Goal: Information Seeking & Learning: Understand process/instructions

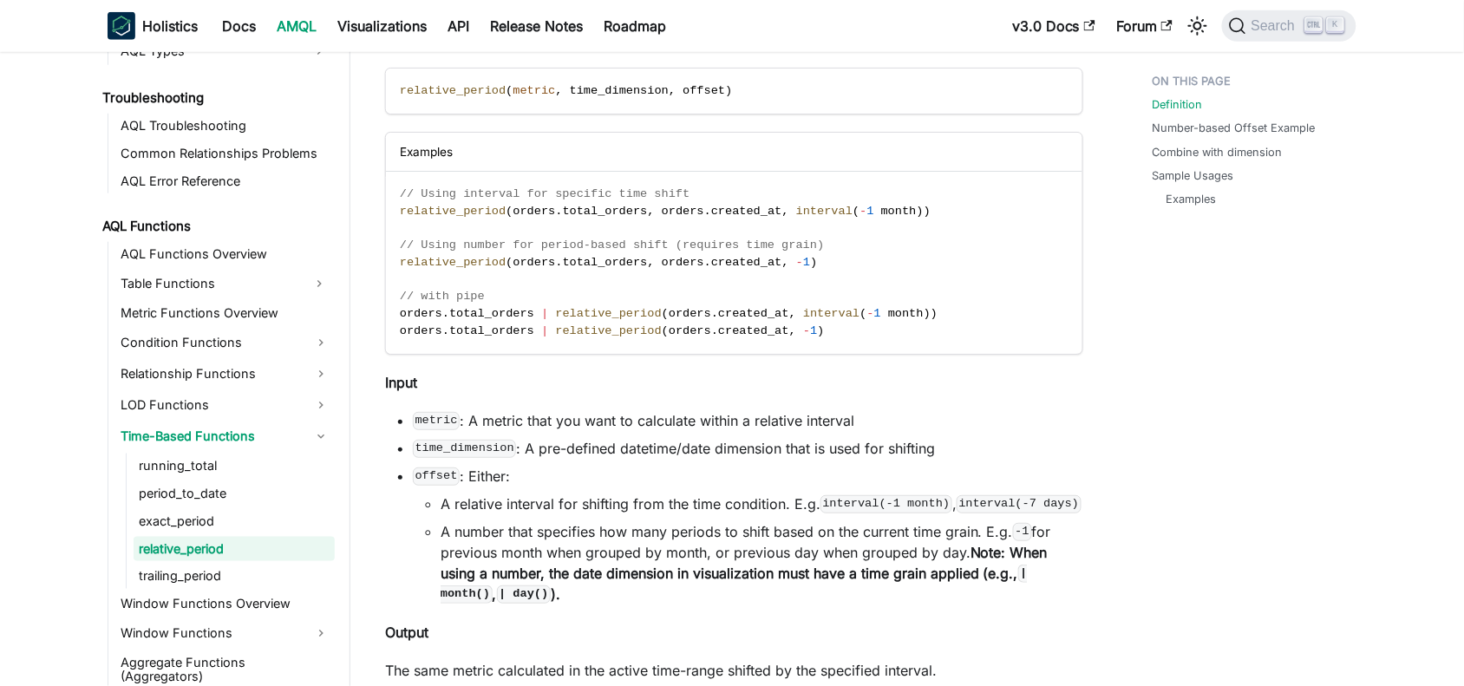
scroll to position [434, 0]
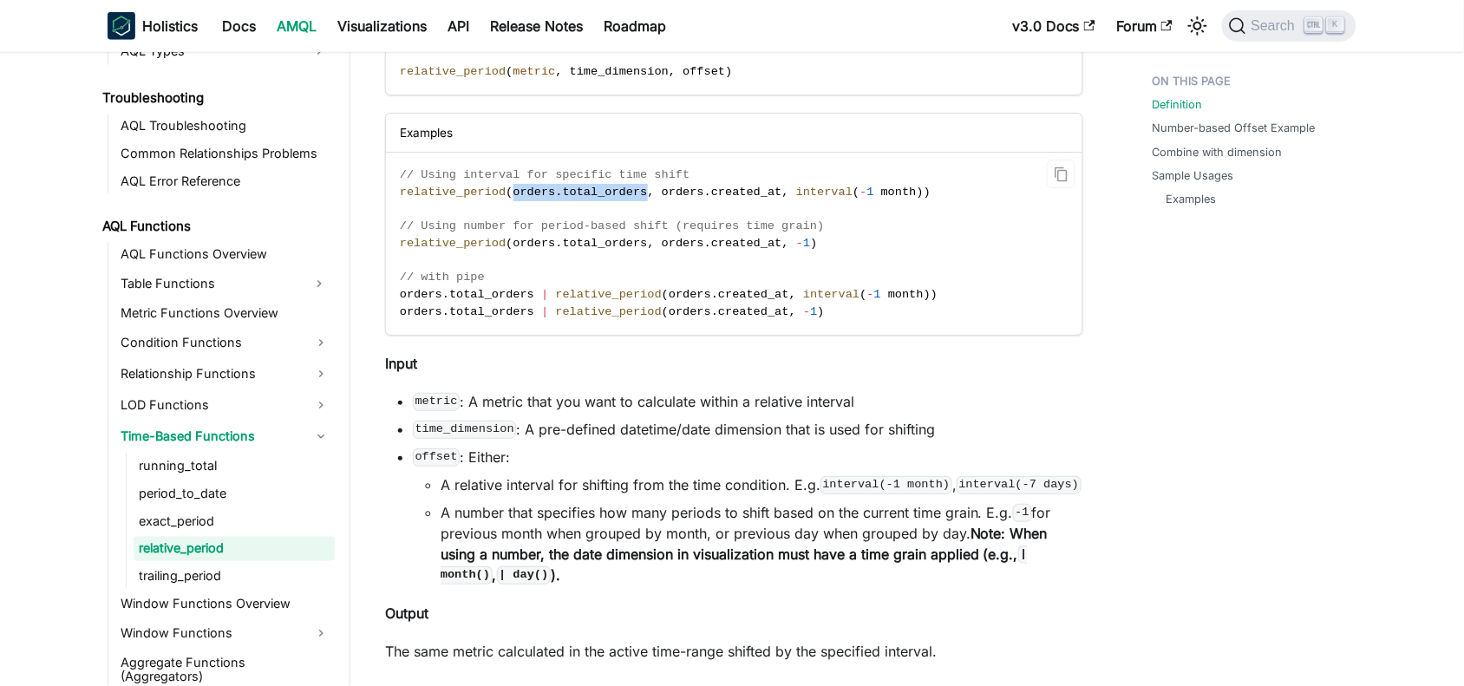
drag, startPoint x: 503, startPoint y: 193, endPoint x: 629, endPoint y: 193, distance: 125.8
click at [629, 193] on span "relative_period ( orders . total_orders , orders . created_at , interval ( - 1 …" at bounding box center [665, 192] width 531 height 13
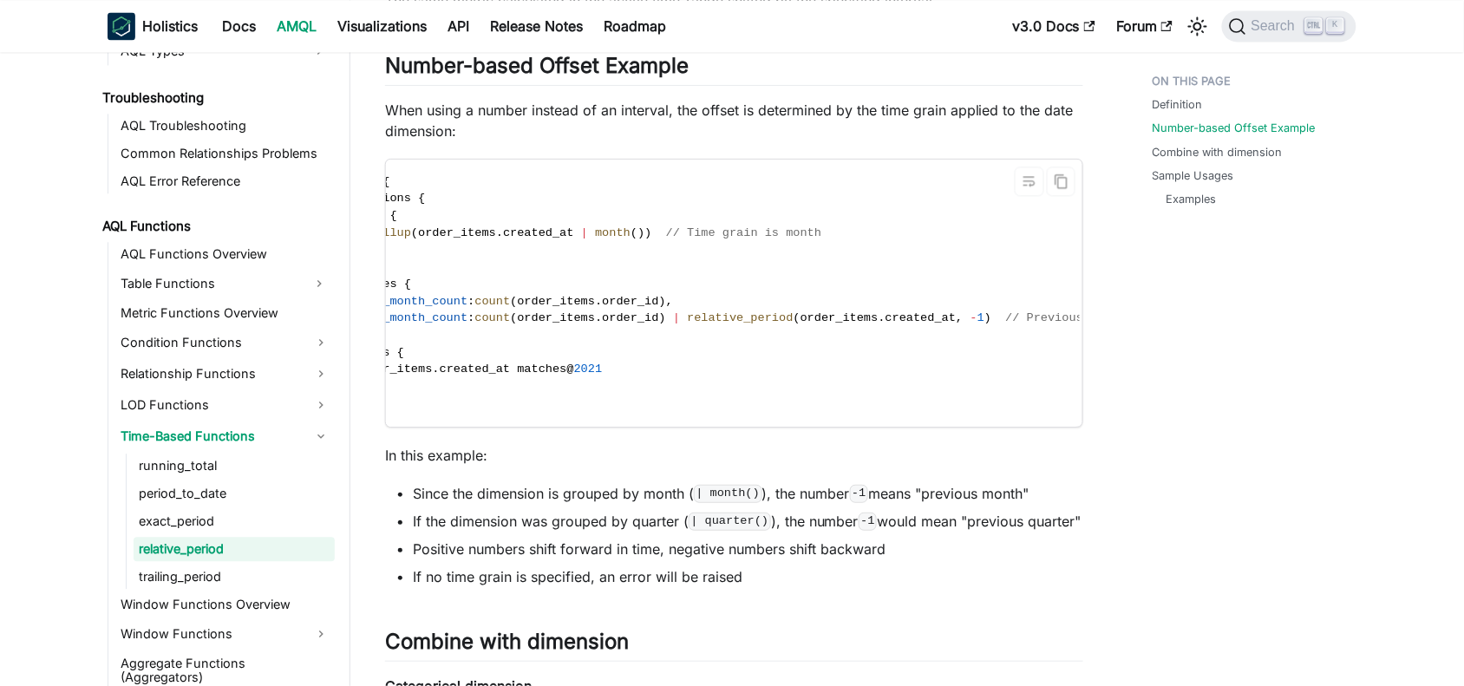
scroll to position [0, 0]
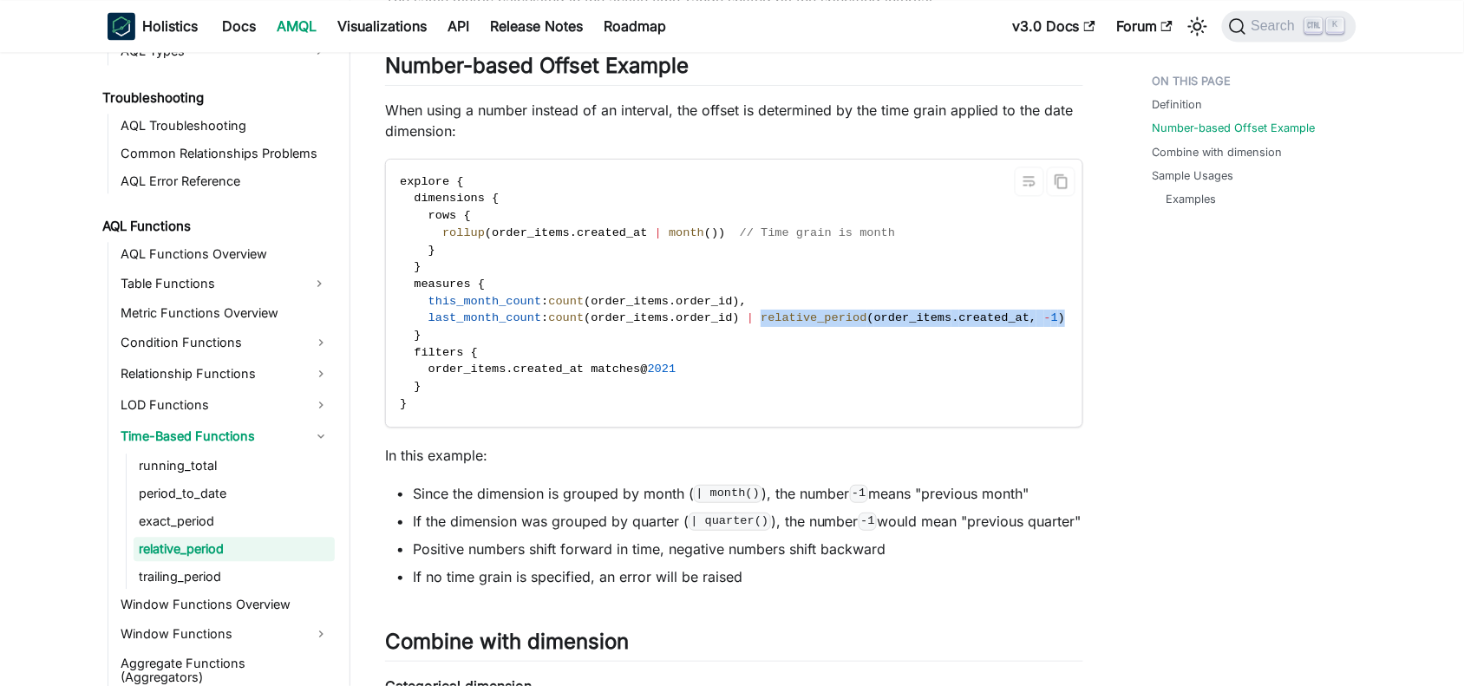
drag, startPoint x: 742, startPoint y: 321, endPoint x: 1015, endPoint y: 323, distance: 273.2
click at [1015, 323] on span "last_month_count : count ( order_items . order_id ) | relative_period ( order_i…" at bounding box center [800, 317] width 800 height 13
copy span "relative_period ( order_items . created_at , - 1 )"
click at [541, 324] on span ":" at bounding box center [544, 317] width 7 height 13
drag, startPoint x: 543, startPoint y: 314, endPoint x: 1015, endPoint y: 315, distance: 471.9
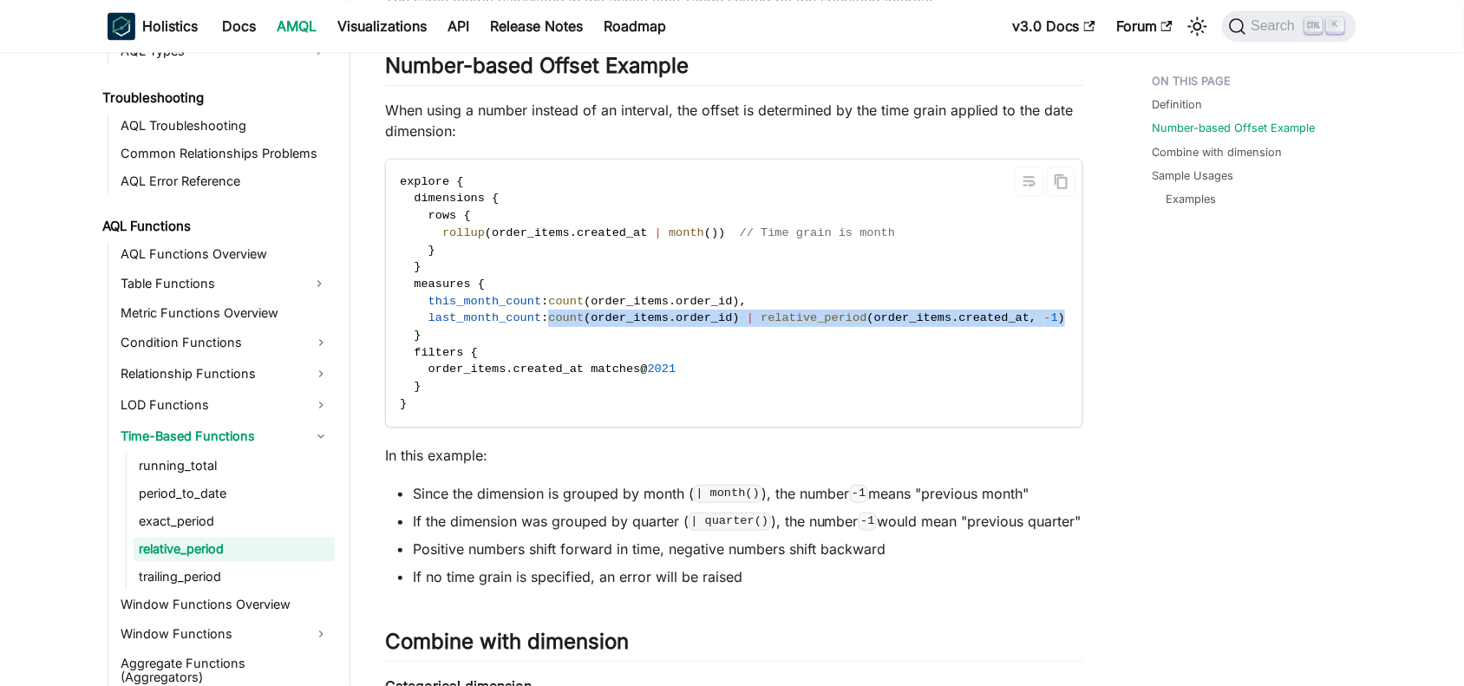
click at [1015, 315] on span "last_month_count : count ( order_items . order_id ) | relative_period ( order_i…" at bounding box center [800, 317] width 800 height 13
copy span "count ( order_items . order_id ) | relative_period ( order_items . created_at ,…"
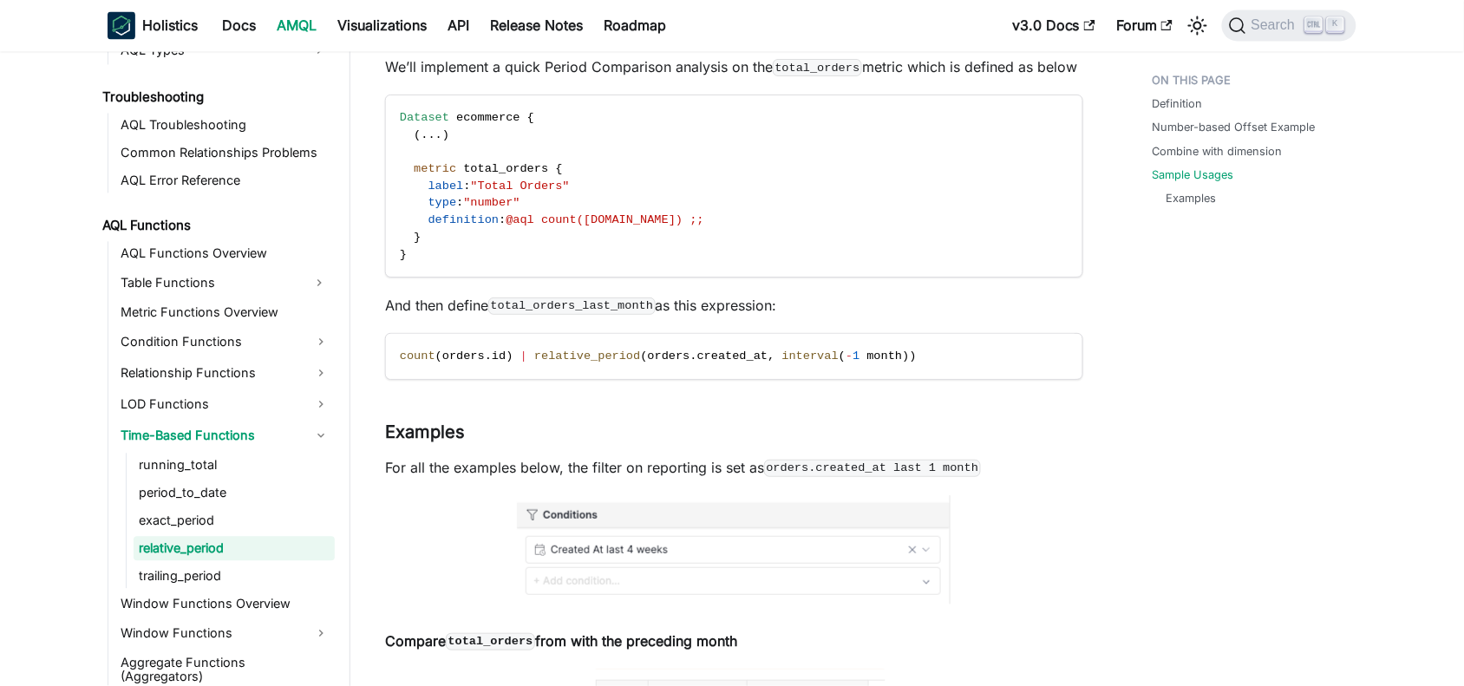
scroll to position [2928, 0]
drag, startPoint x: 753, startPoint y: 371, endPoint x: 865, endPoint y: 367, distance: 112.0
click at [865, 360] on span "count ( orders . id ) | relative_period ( orders . created_at , interval ( - 1 …" at bounding box center [658, 353] width 517 height 13
copy span "interval ( - 1 month )"
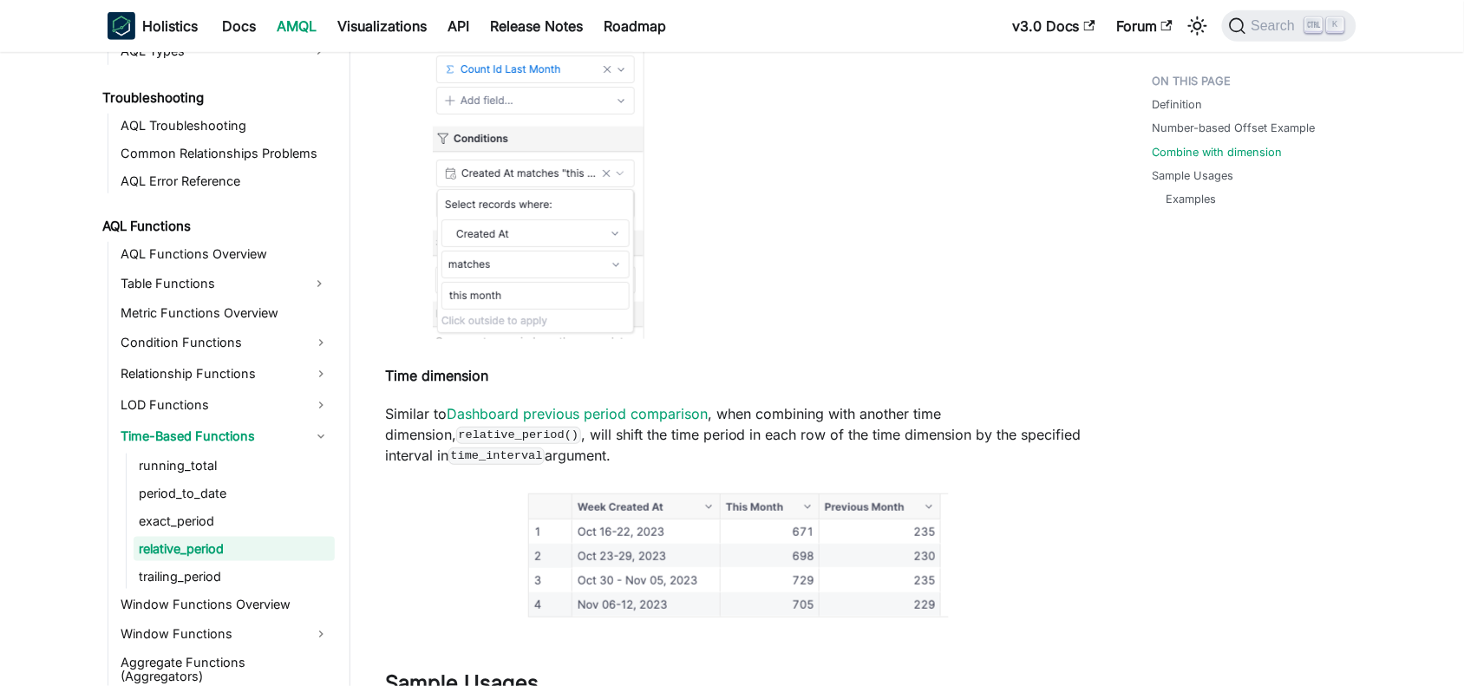
scroll to position [2277, 0]
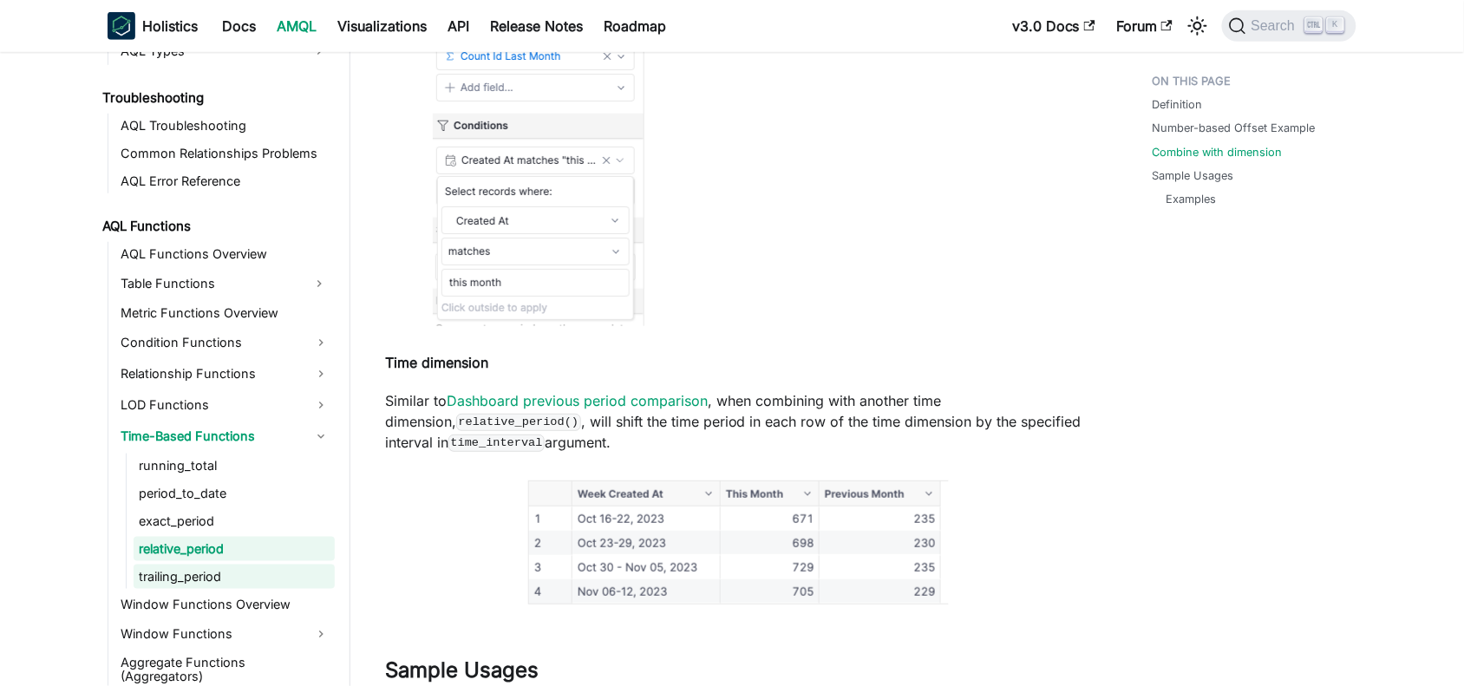
click at [185, 577] on link "trailing_period" at bounding box center [234, 577] width 201 height 24
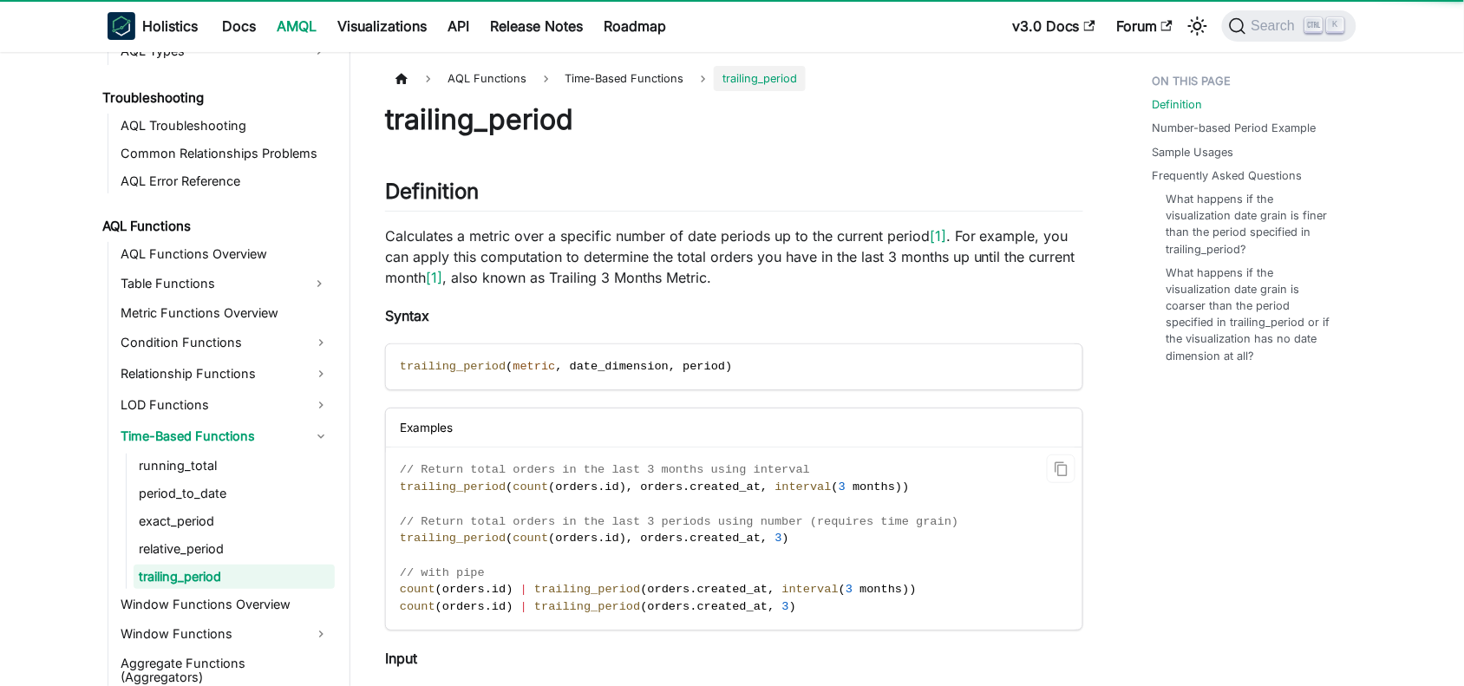
scroll to position [1122, 0]
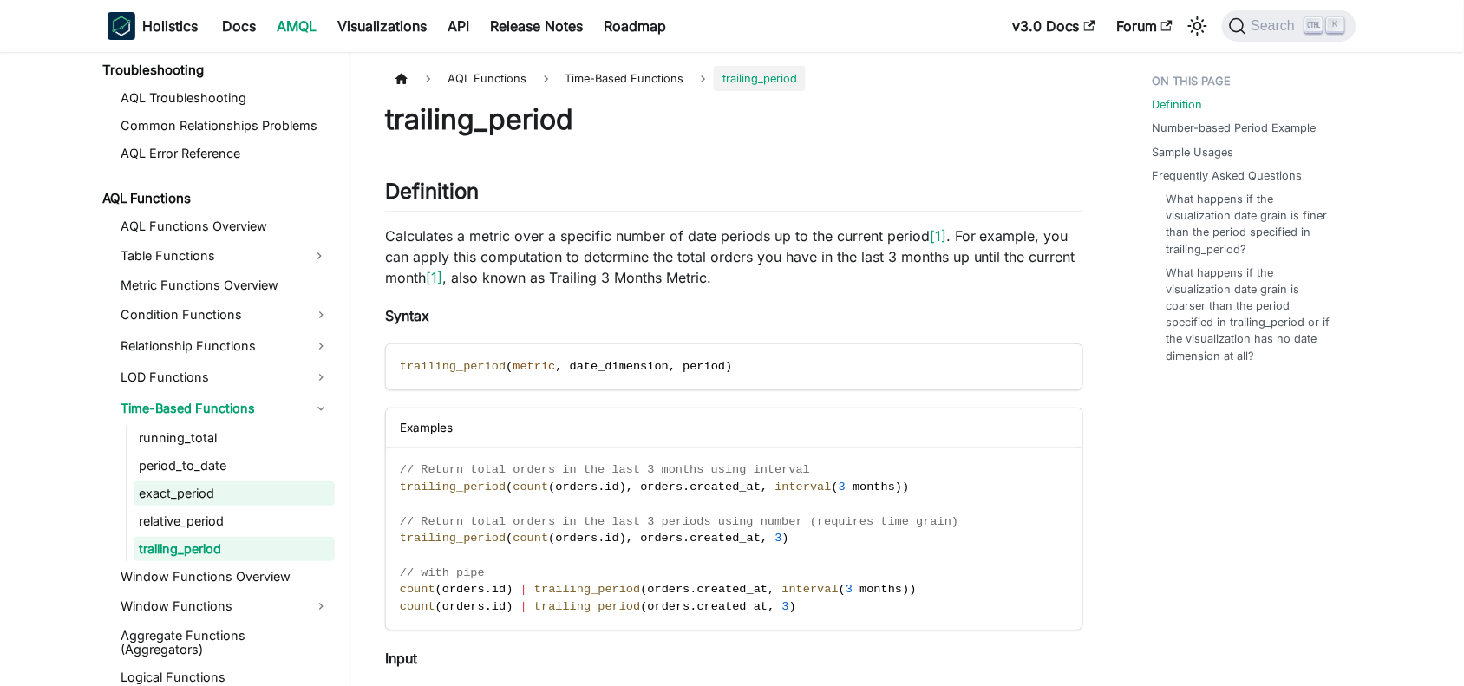
click at [211, 487] on link "exact_period" at bounding box center [234, 493] width 201 height 24
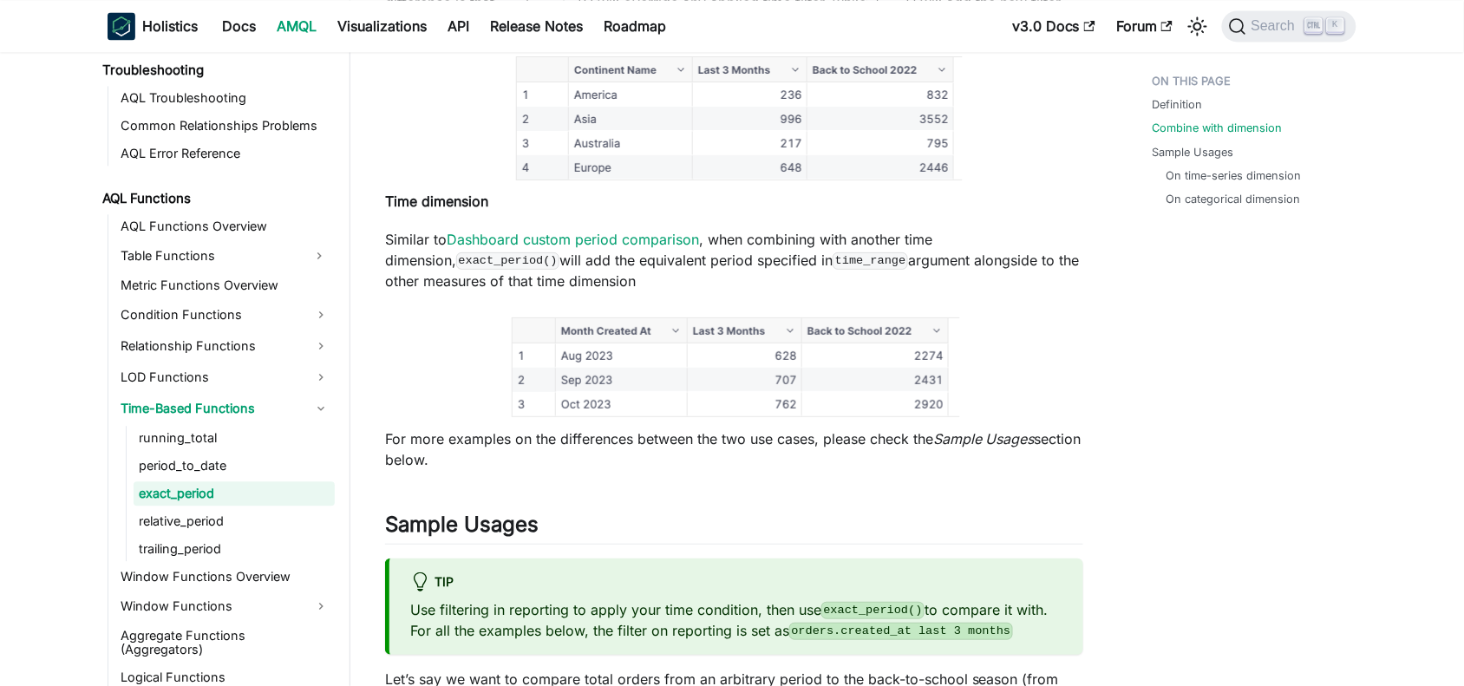
scroll to position [1084, 0]
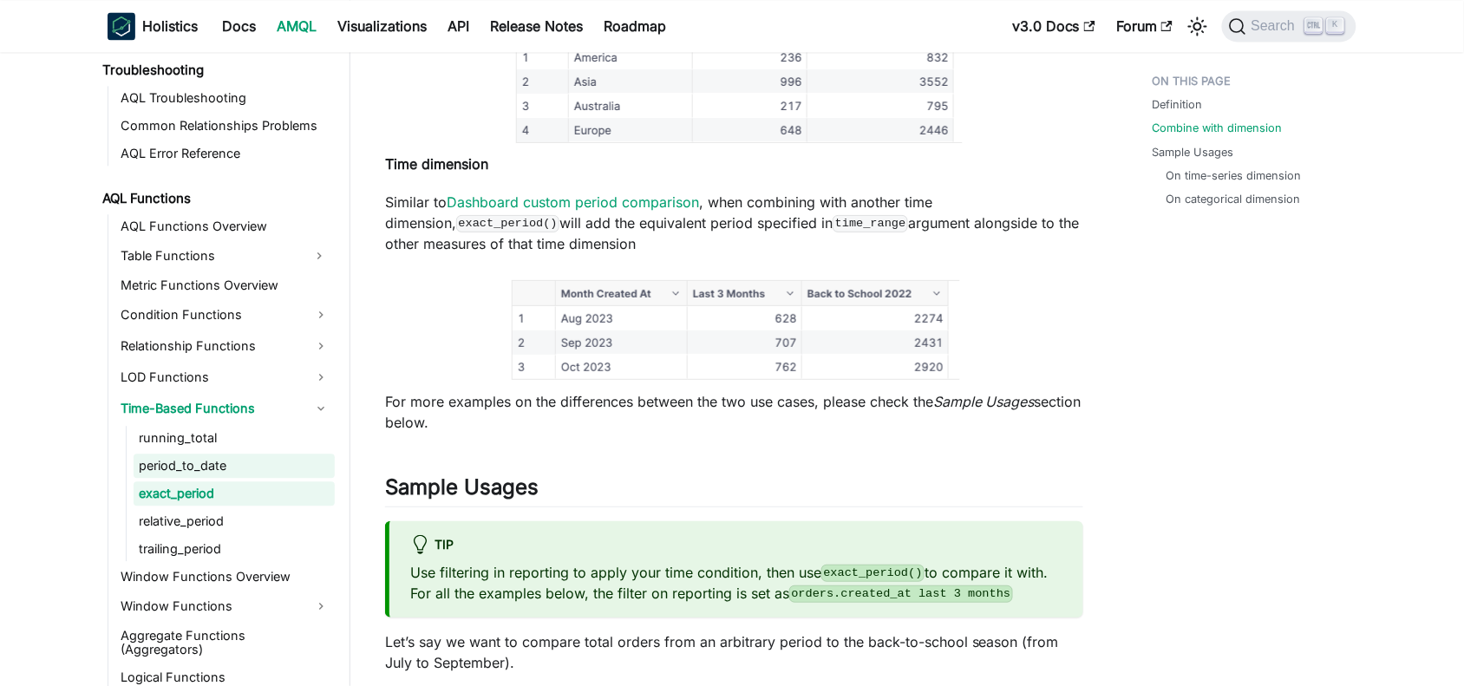
click at [172, 462] on link "period_to_date" at bounding box center [234, 466] width 201 height 24
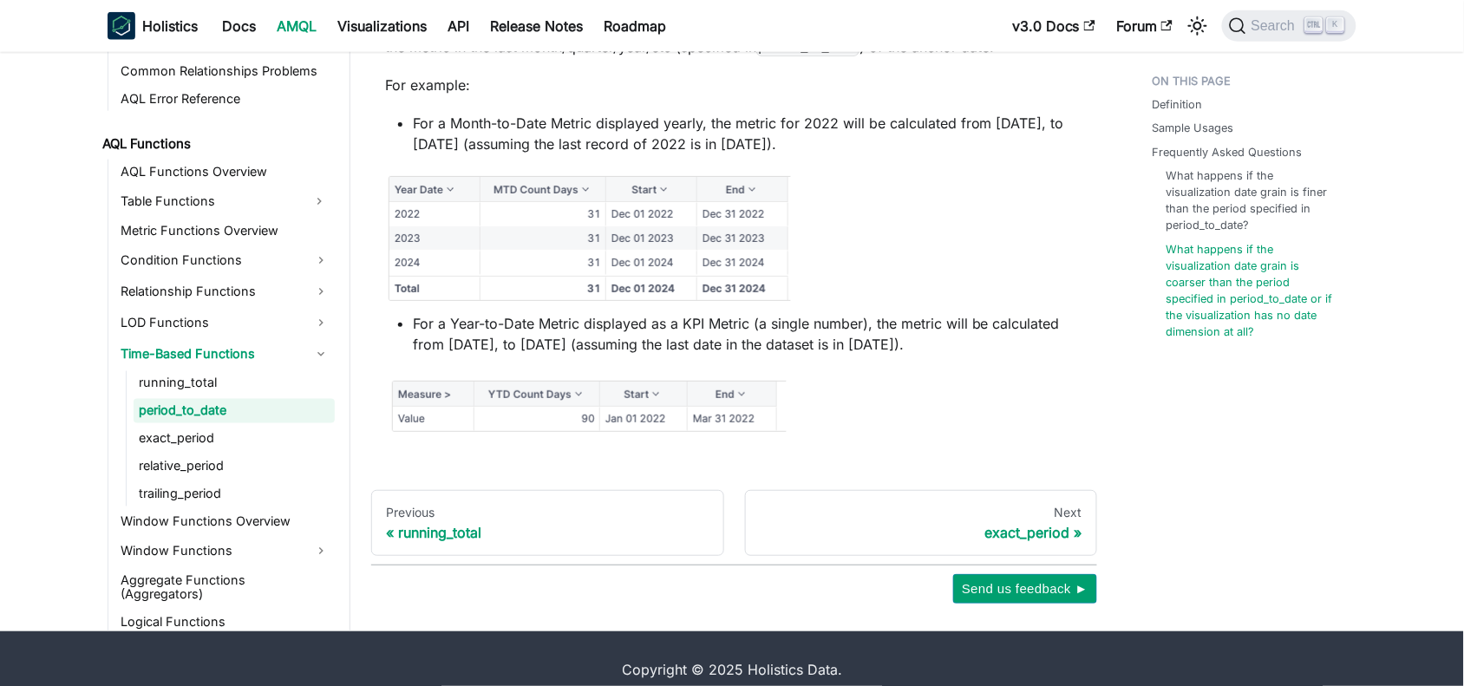
scroll to position [2569, 0]
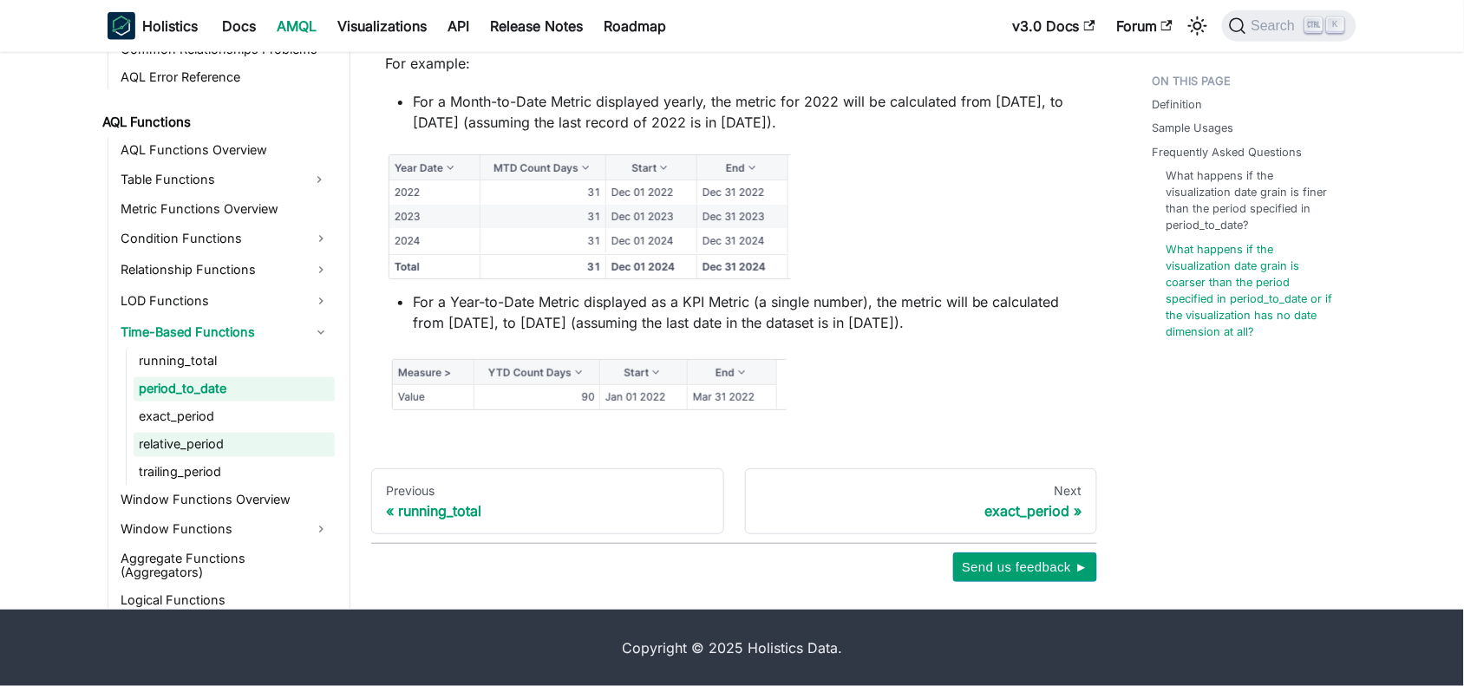
click at [189, 436] on link "relative_period" at bounding box center [234, 445] width 201 height 24
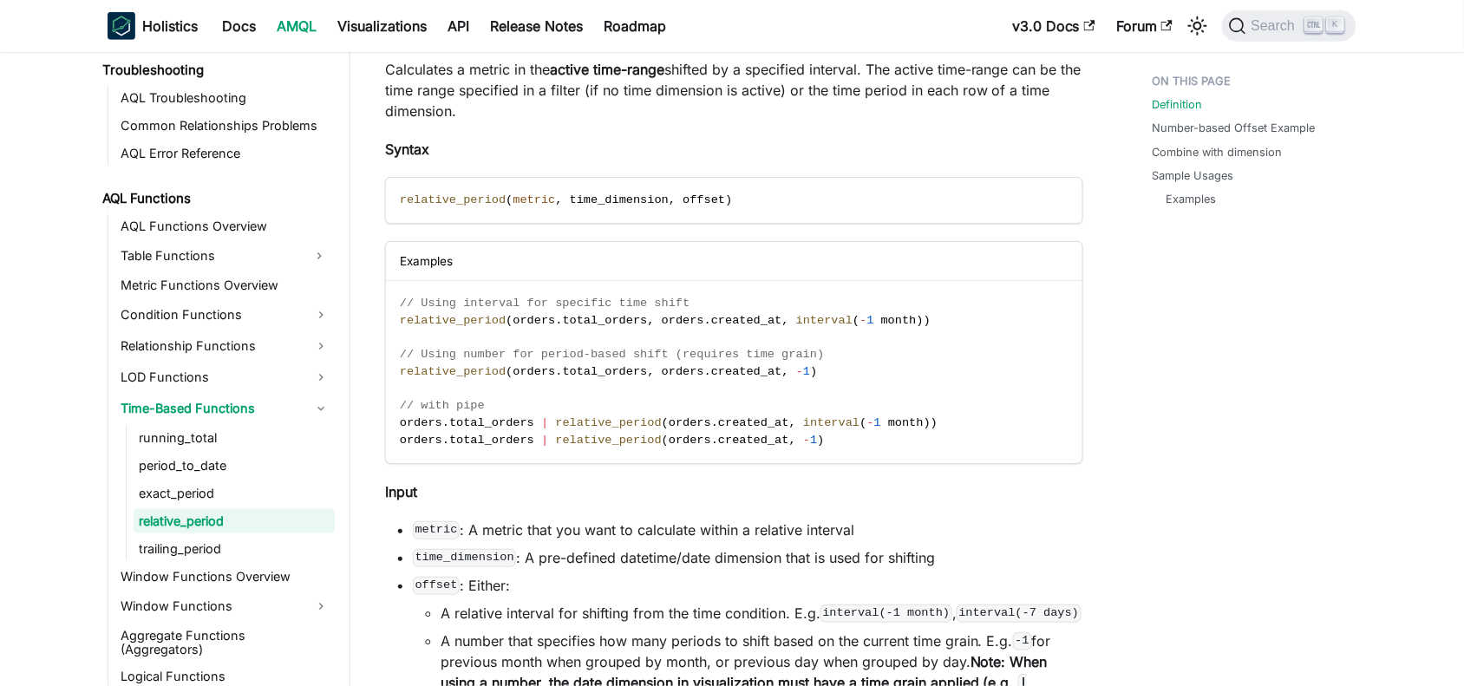
scroll to position [325, 0]
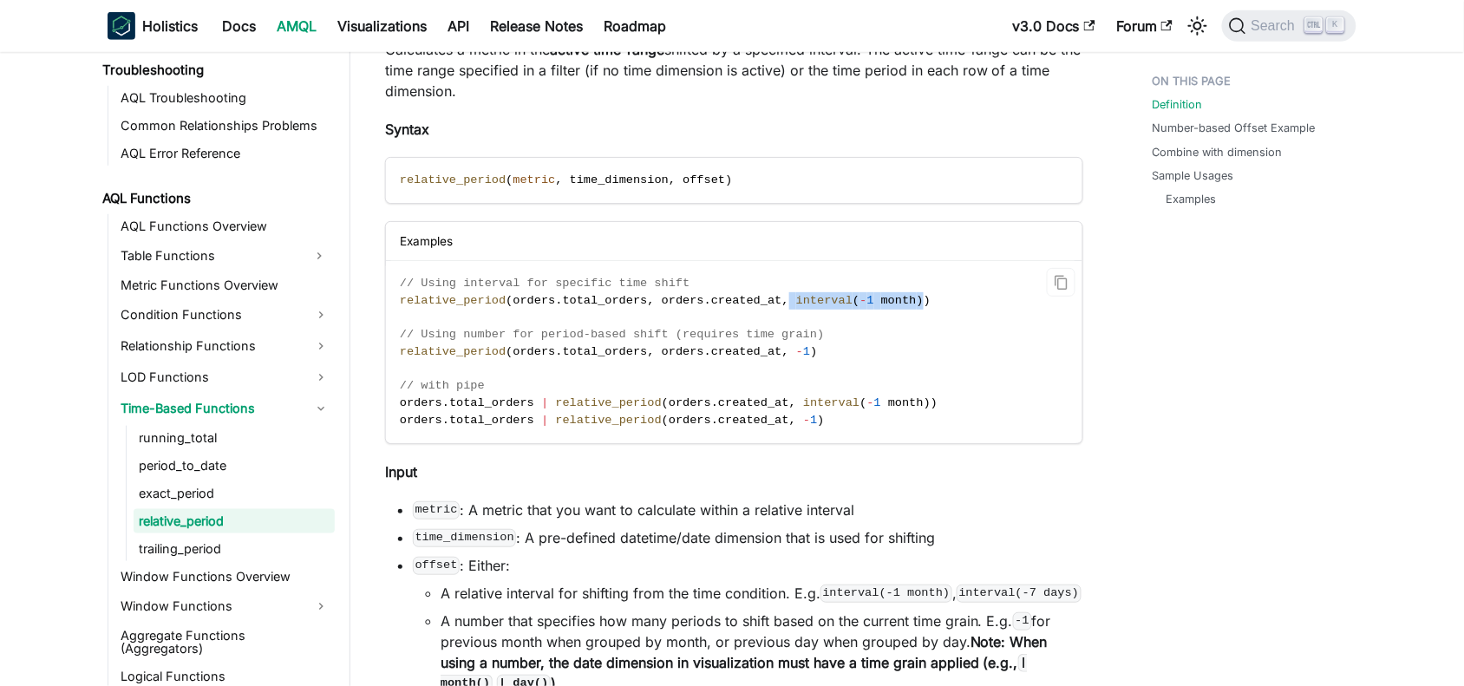
drag, startPoint x: 760, startPoint y: 301, endPoint x: 879, endPoint y: 304, distance: 118.9
click at [879, 304] on span "relative_period ( orders . total_orders , orders . created_at , interval ( - 1 …" at bounding box center [665, 300] width 531 height 13
click at [887, 302] on code "// Using interval for specific time shift relative_period ( orders . total_orde…" at bounding box center [733, 351] width 694 height 181
drag, startPoint x: 887, startPoint y: 300, endPoint x: 396, endPoint y: 302, distance: 491.0
click at [396, 302] on code "// Using interval for specific time shift relative_period ( orders . total_orde…" at bounding box center [733, 351] width 694 height 181
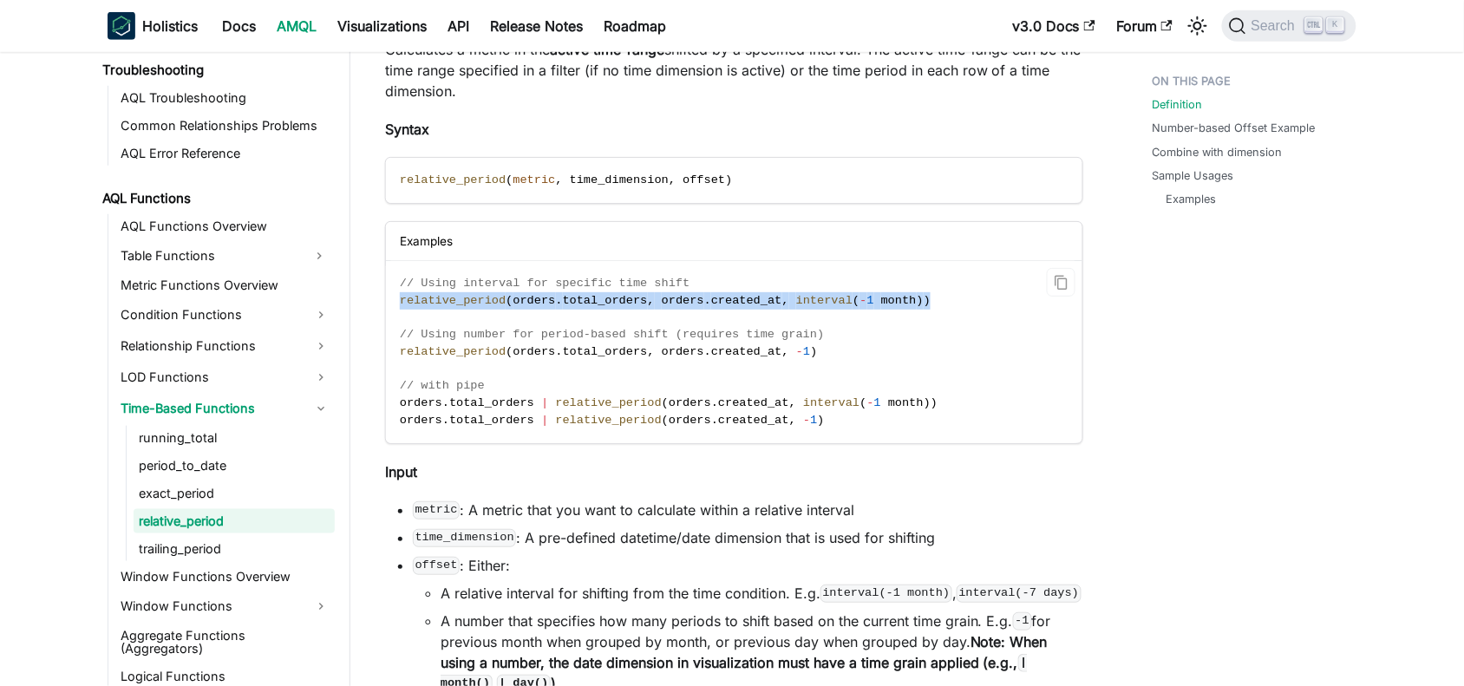
copy span "relative_period ( orders . total_orders , orders . created_at , interval ( - 1 …"
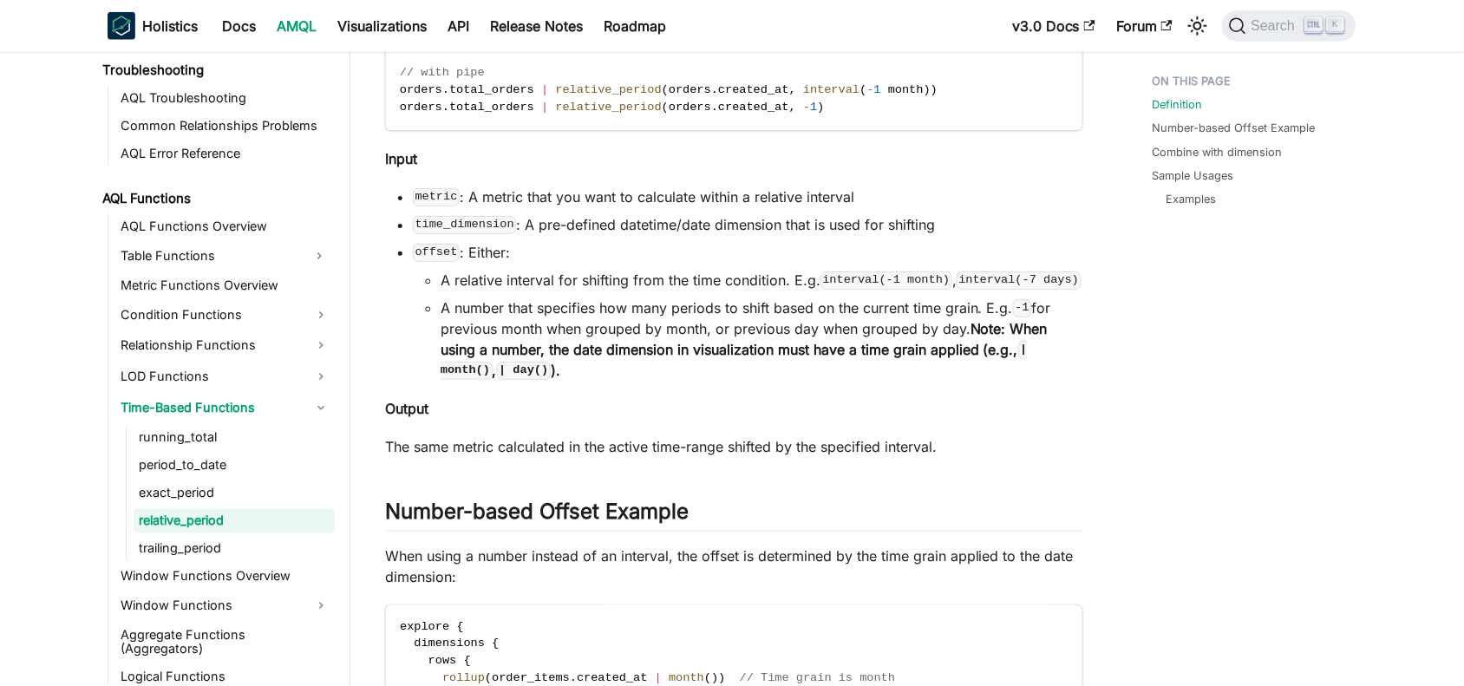
scroll to position [651, 0]
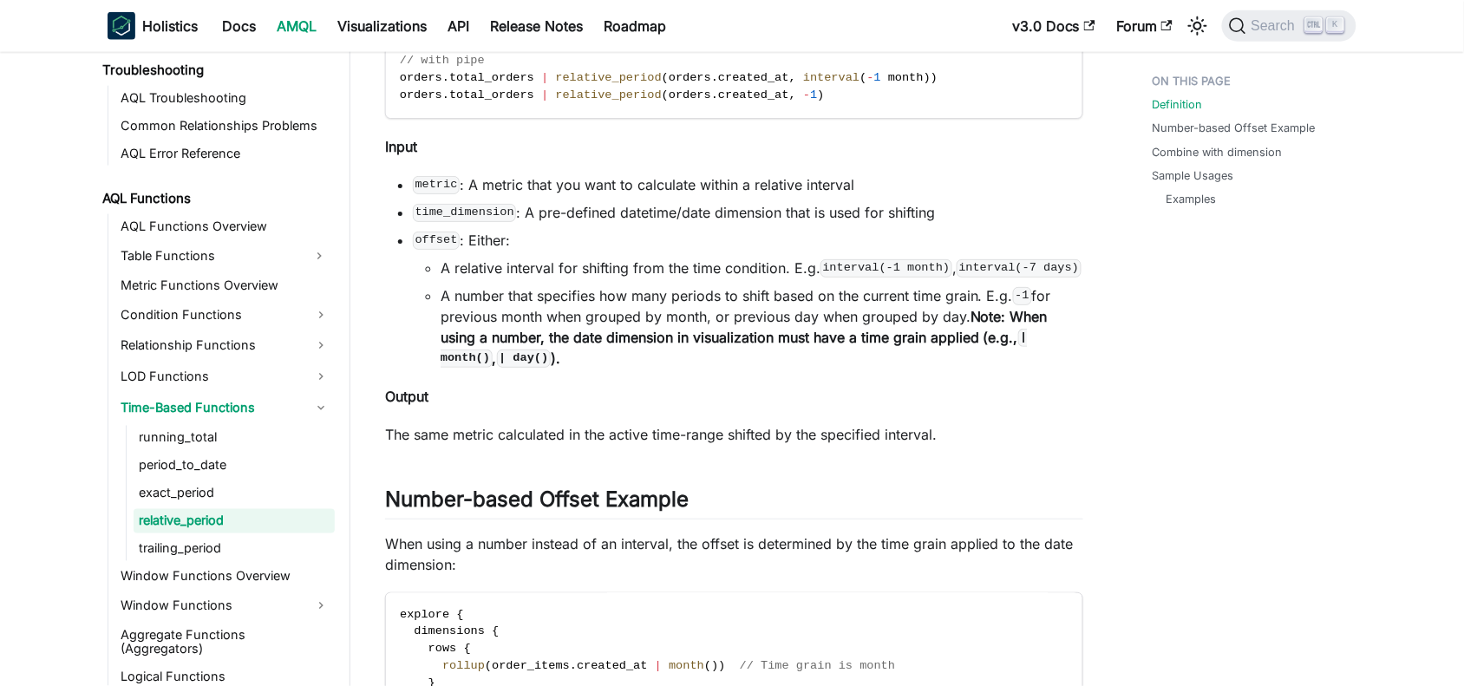
click at [435, 239] on code "offset" at bounding box center [436, 240] width 47 height 17
copy code "offset"
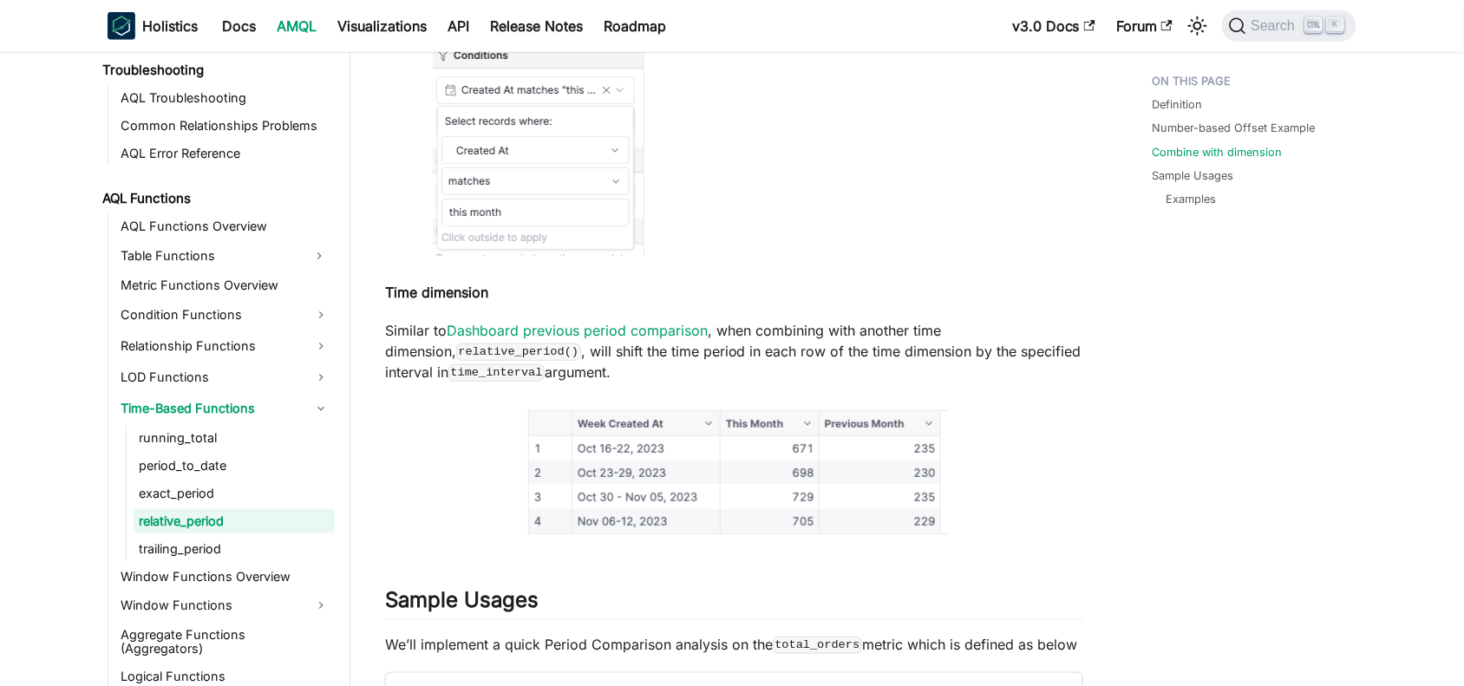
scroll to position [2385, 0]
